Goal: Task Accomplishment & Management: Use online tool/utility

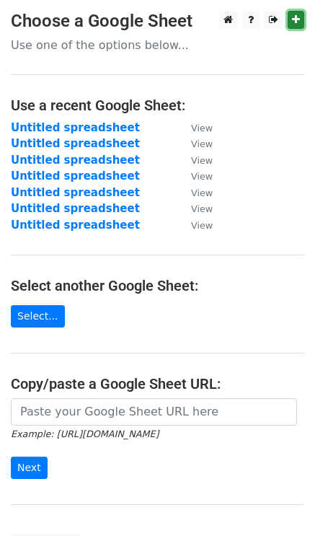
click at [304, 21] on link at bounding box center [296, 20] width 17 height 18
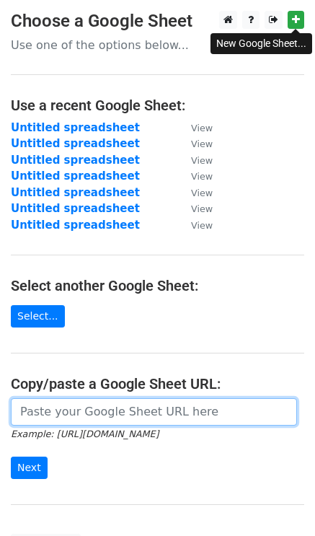
click at [131, 411] on input "url" at bounding box center [154, 411] width 287 height 27
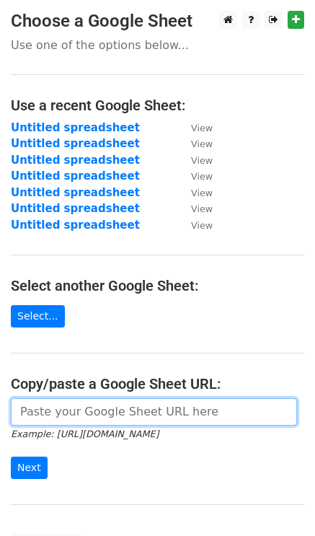
paste input "[URL][DOMAIN_NAME]"
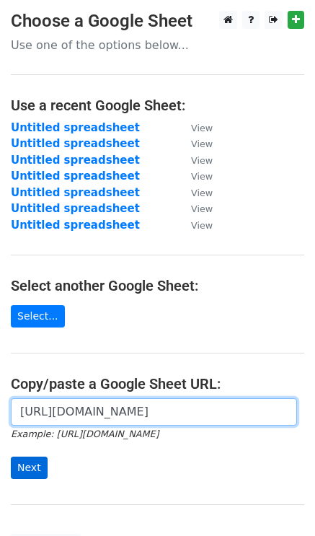
type input "[URL][DOMAIN_NAME]"
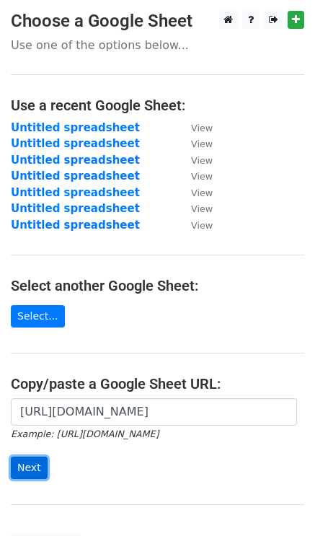
click at [35, 464] on input "Next" at bounding box center [29, 468] width 37 height 22
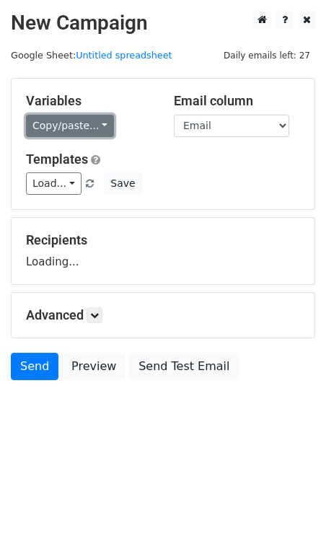
click at [78, 119] on link "Copy/paste..." at bounding box center [70, 126] width 88 height 22
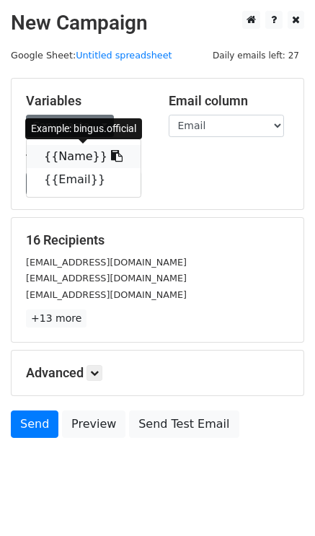
click at [87, 152] on link "{{Name}}" at bounding box center [84, 156] width 114 height 23
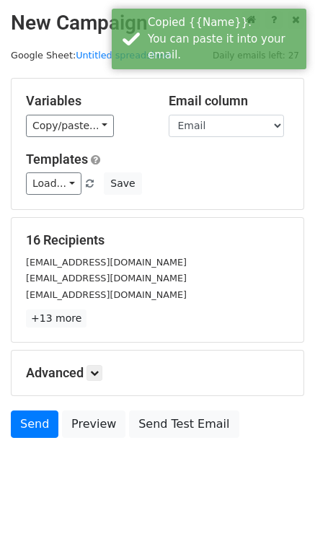
click at [175, 184] on div "Load... No templates saved Save" at bounding box center [157, 184] width 285 height 22
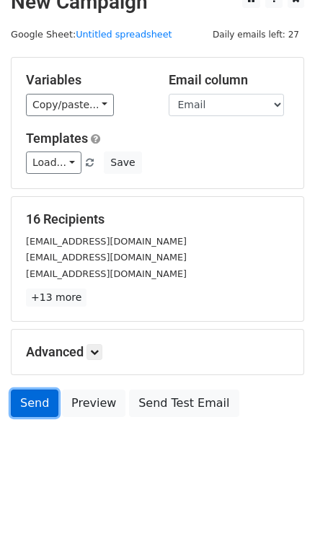
click at [45, 396] on link "Send" at bounding box center [35, 403] width 48 height 27
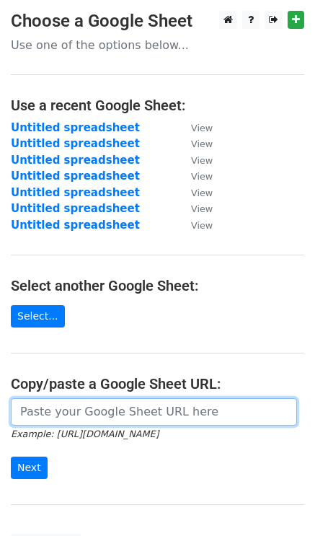
click at [44, 422] on input "url" at bounding box center [154, 411] width 287 height 27
paste input "[URL][DOMAIN_NAME]"
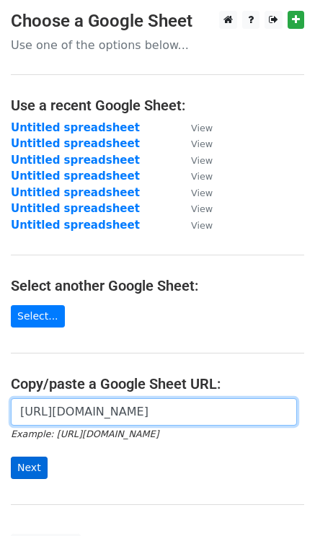
type input "[URL][DOMAIN_NAME]"
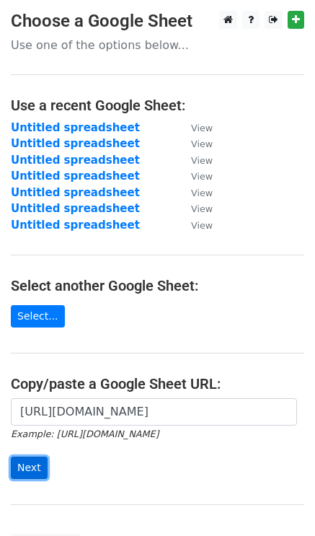
scroll to position [0, 0]
click at [40, 469] on input "Next" at bounding box center [29, 468] width 37 height 22
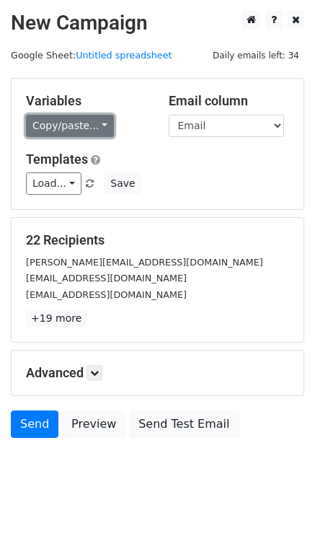
click at [73, 122] on link "Copy/paste..." at bounding box center [70, 126] width 88 height 22
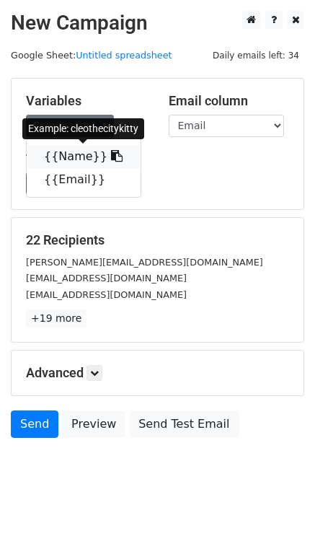
click at [65, 164] on link "{{Name}}" at bounding box center [84, 156] width 114 height 23
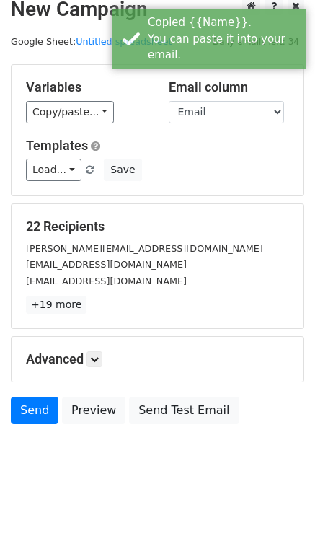
scroll to position [21, 0]
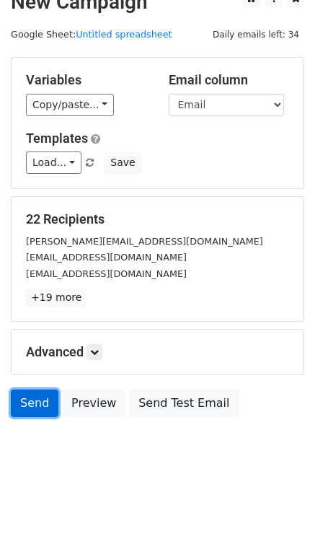
click at [26, 398] on link "Send" at bounding box center [35, 403] width 48 height 27
